Goal: Task Accomplishment & Management: Manage account settings

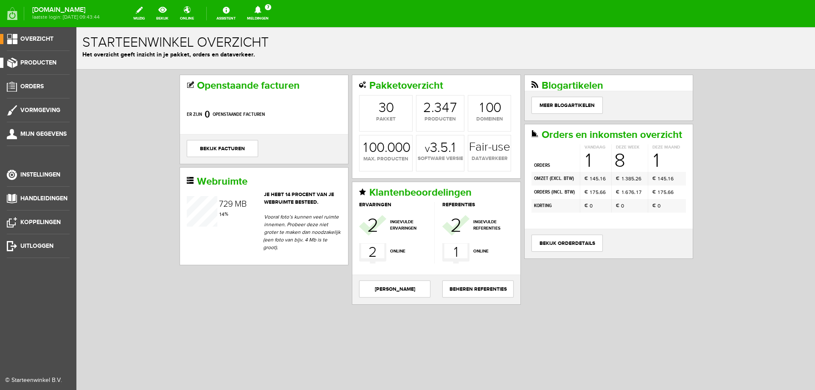
click at [48, 61] on span "Producten" at bounding box center [38, 62] width 36 height 7
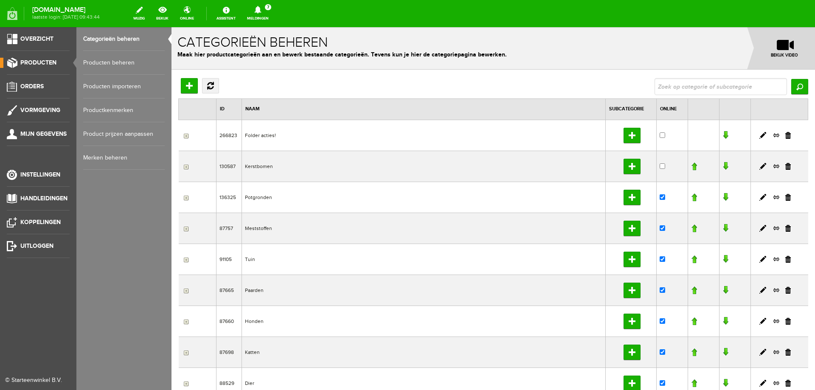
click at [100, 62] on link "Producten beheren" at bounding box center [124, 63] width 82 height 24
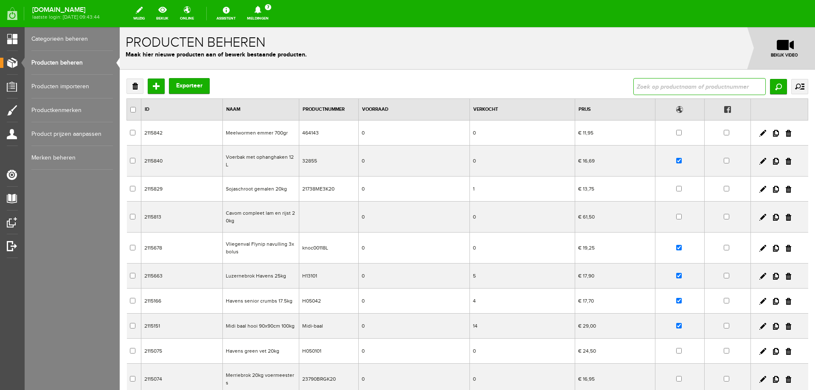
click at [705, 88] on input "text" at bounding box center [700, 86] width 132 height 17
type input "wortel"
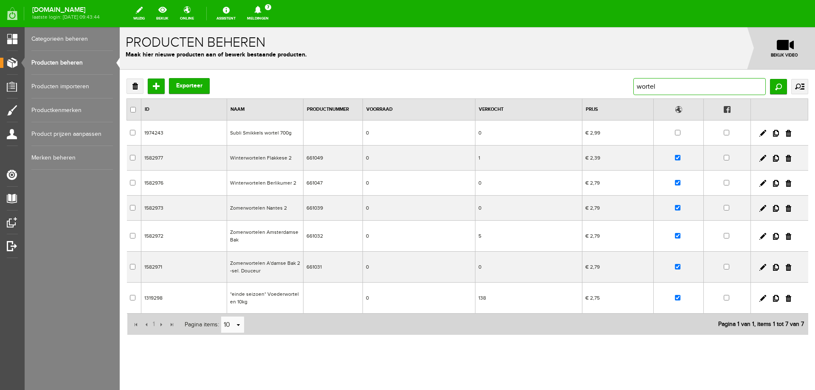
click at [634, 86] on input "wortel" at bounding box center [700, 86] width 132 height 17
type input "voederwortel"
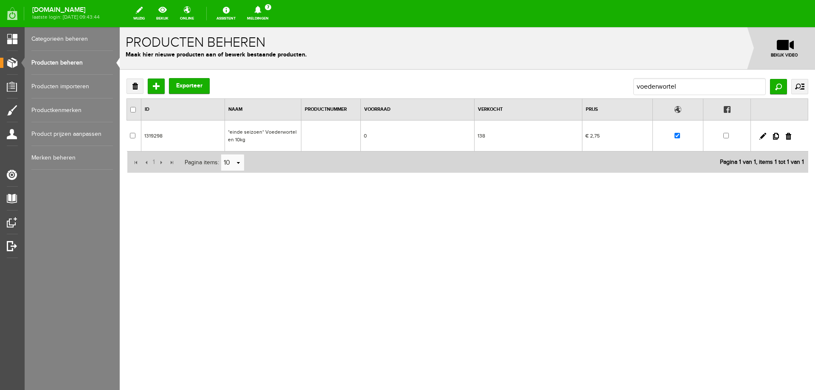
click at [603, 139] on td "€ 2,75" at bounding box center [618, 136] width 70 height 31
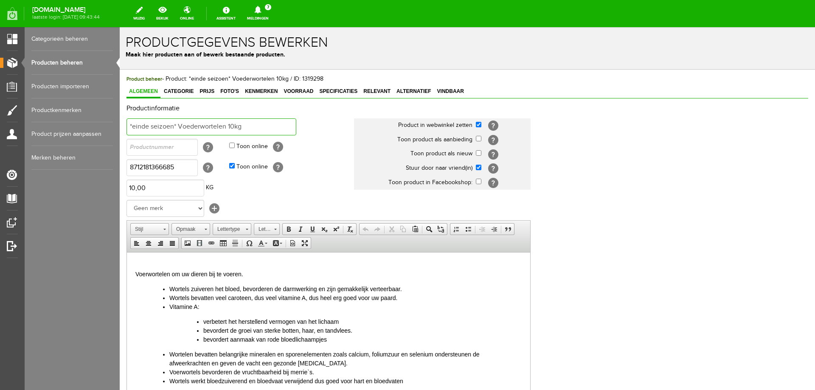
drag, startPoint x: 179, startPoint y: 125, endPoint x: 103, endPoint y: 126, distance: 75.6
click at [120, 126] on html "x Productgegevens bewerken Maak hier producten aan of bewerk bestaande producte…" at bounding box center [468, 208] width 696 height 363
type input "Voederwortelen 10kg"
click at [480, 154] on input "checkbox" at bounding box center [479, 153] width 6 height 6
checkbox input "true"
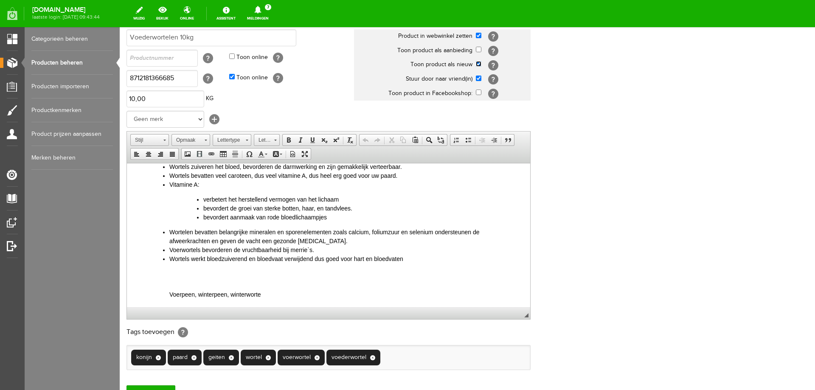
scroll to position [164, 0]
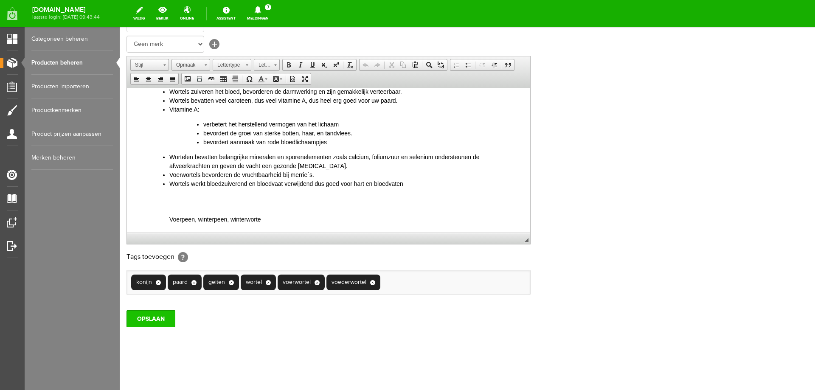
click at [168, 316] on input "OPSLAAN" at bounding box center [151, 318] width 49 height 17
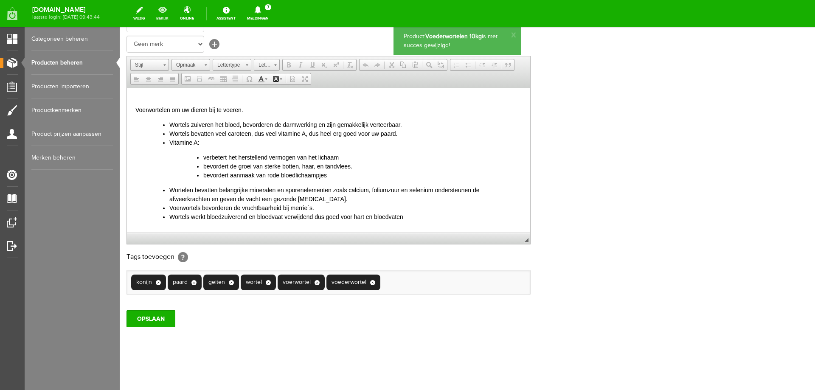
scroll to position [0, 0]
click at [174, 14] on link "bekijk" at bounding box center [162, 13] width 23 height 19
